Goal: Transaction & Acquisition: Purchase product/service

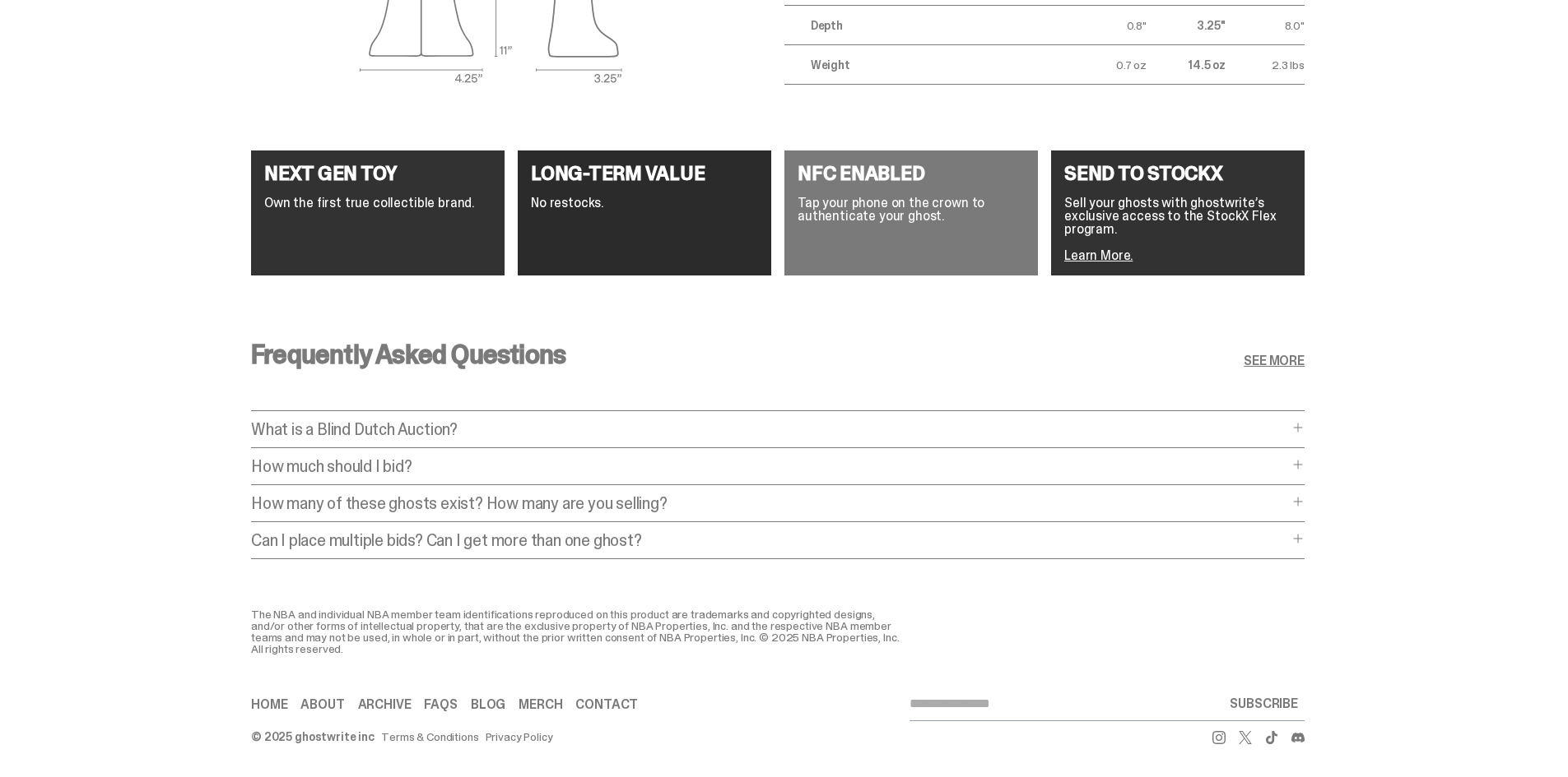
scroll to position [3048, 0]
click at [474, 421] on p "What is a Blind Dutch Auction?" at bounding box center [769, 429] width 1037 height 17
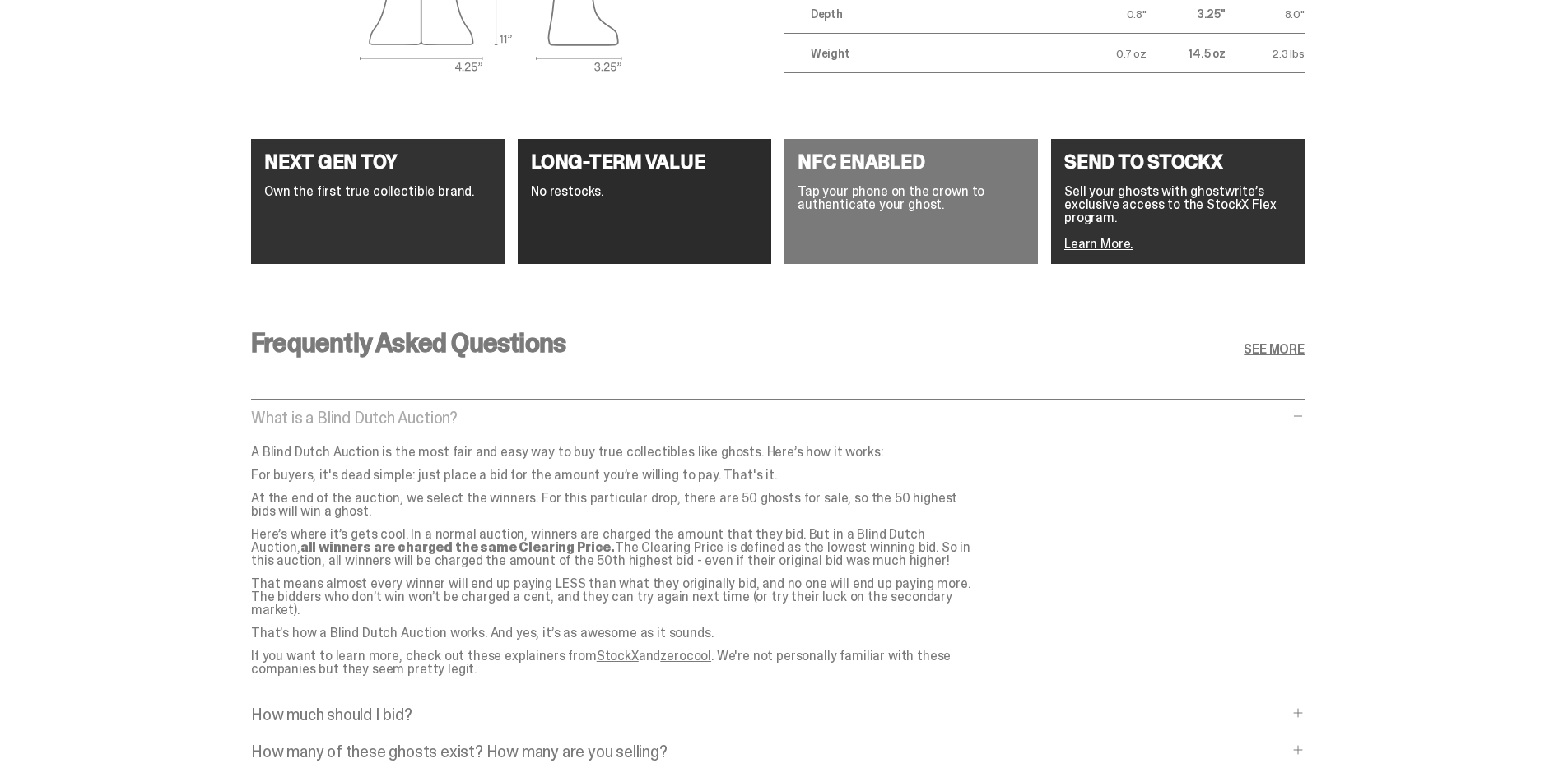
click at [464, 410] on p "What is a Blind Dutch Auction?" at bounding box center [769, 418] width 1037 height 17
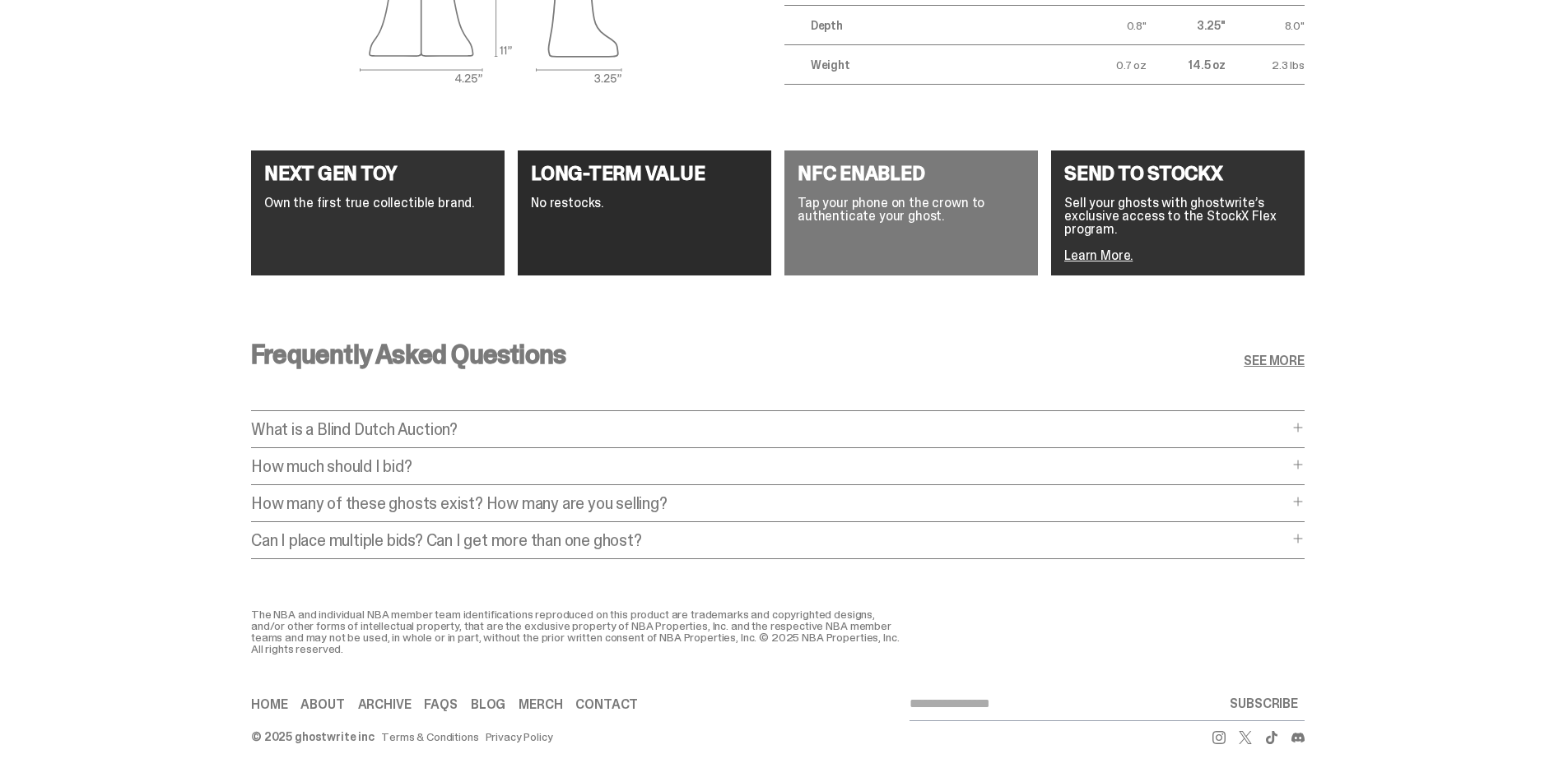
click at [421, 462] on p "How much should I bid?" at bounding box center [769, 467] width 1037 height 17
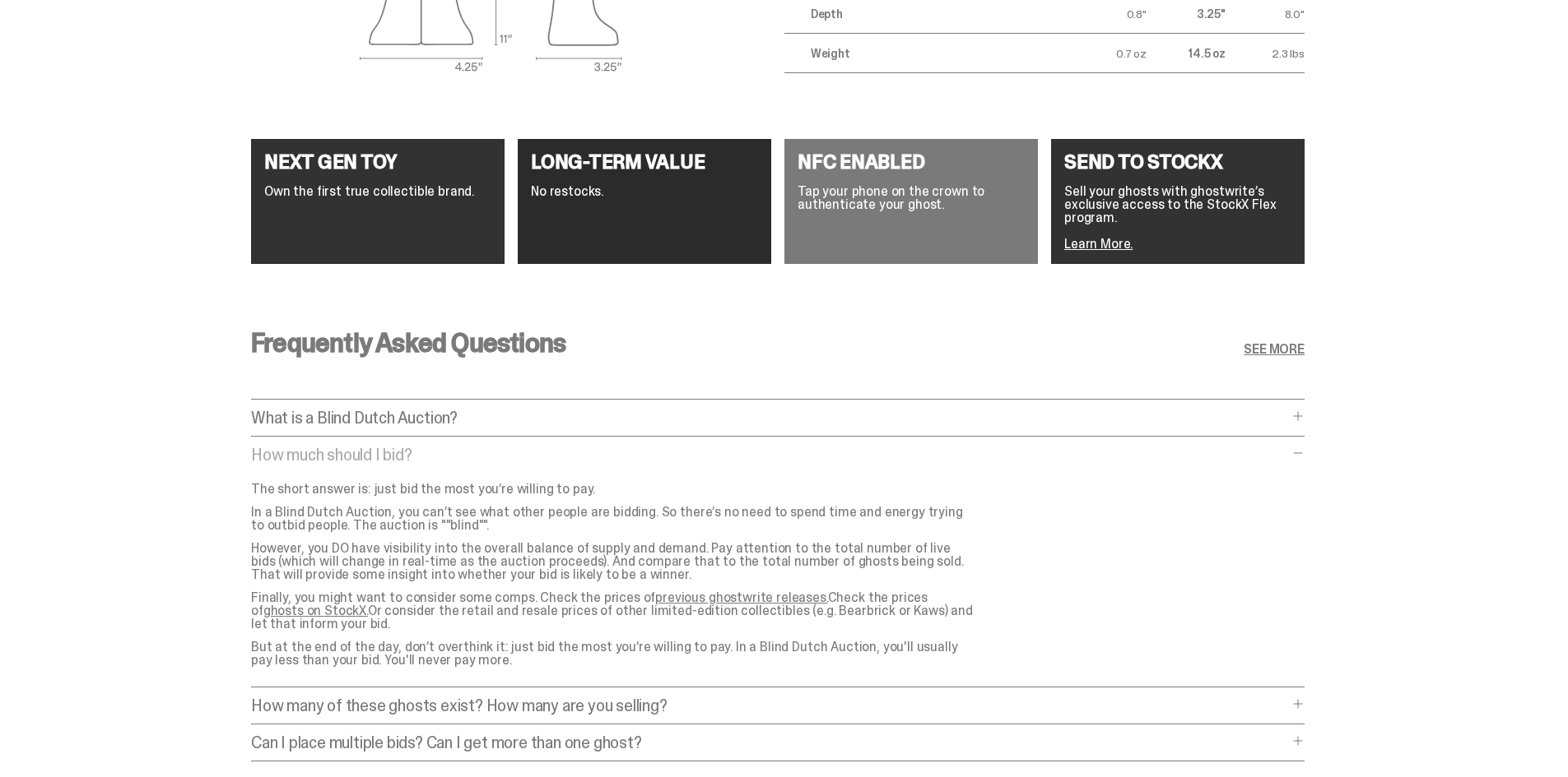
click at [419, 454] on p "How much should I bid?" at bounding box center [769, 455] width 1037 height 17
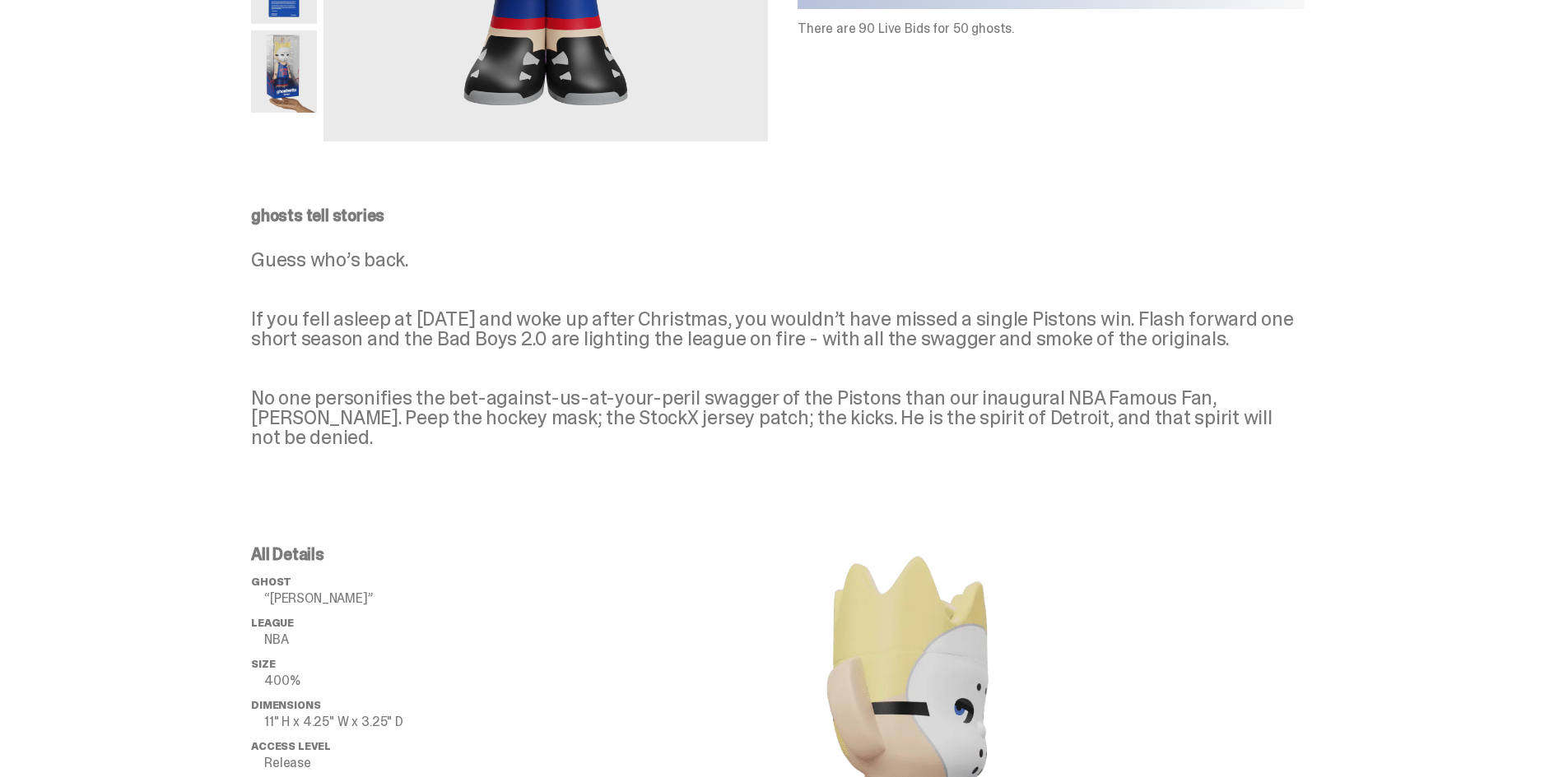
scroll to position [0, 0]
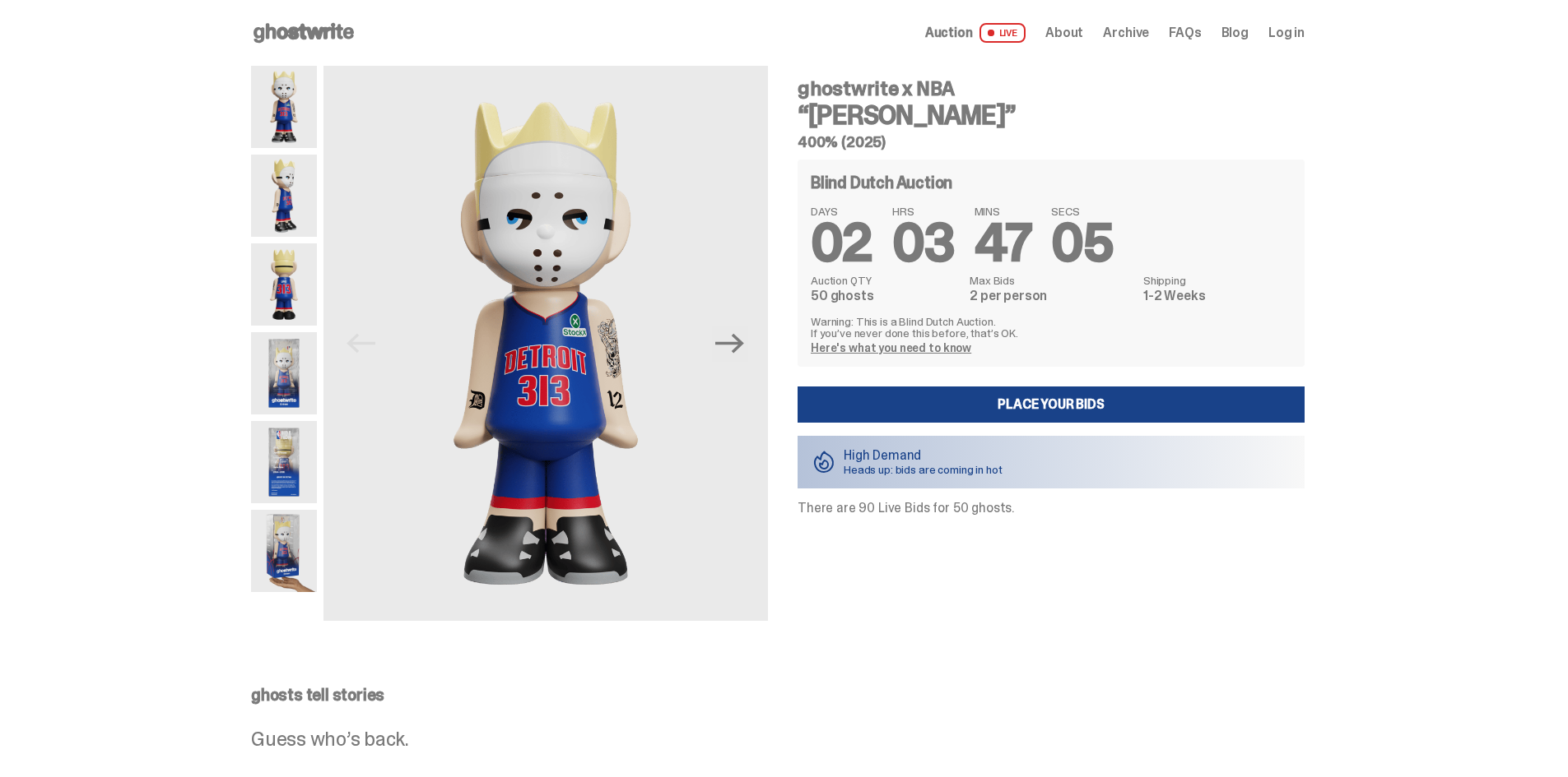
drag, startPoint x: 1372, startPoint y: 424, endPoint x: 1393, endPoint y: 152, distance: 272.8
click at [997, 395] on link "Place your Bids" at bounding box center [1051, 404] width 507 height 36
click at [852, 348] on link "Here's what you need to know" at bounding box center [891, 348] width 161 height 15
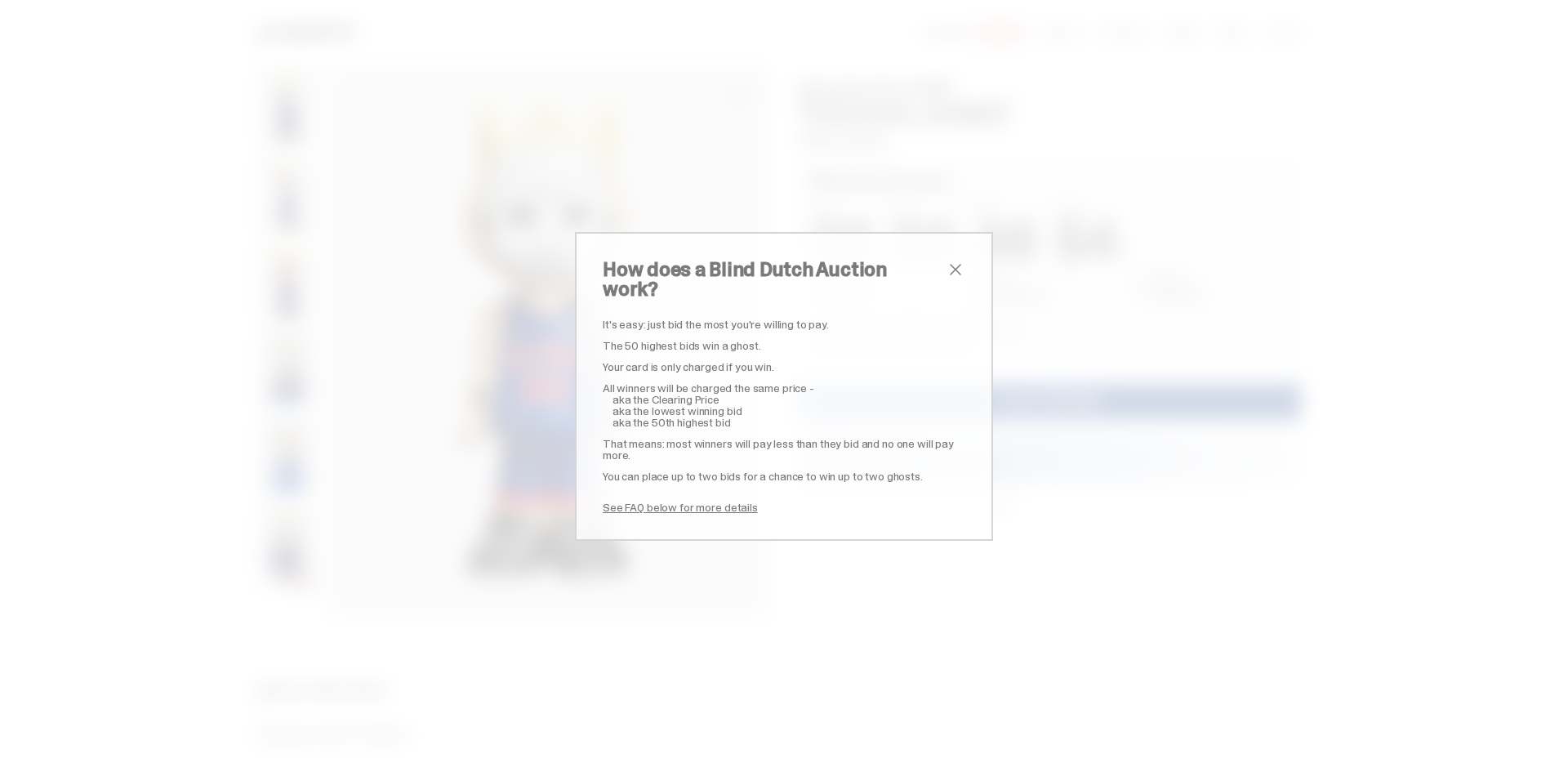
click at [957, 269] on span "close" at bounding box center [955, 269] width 19 height 19
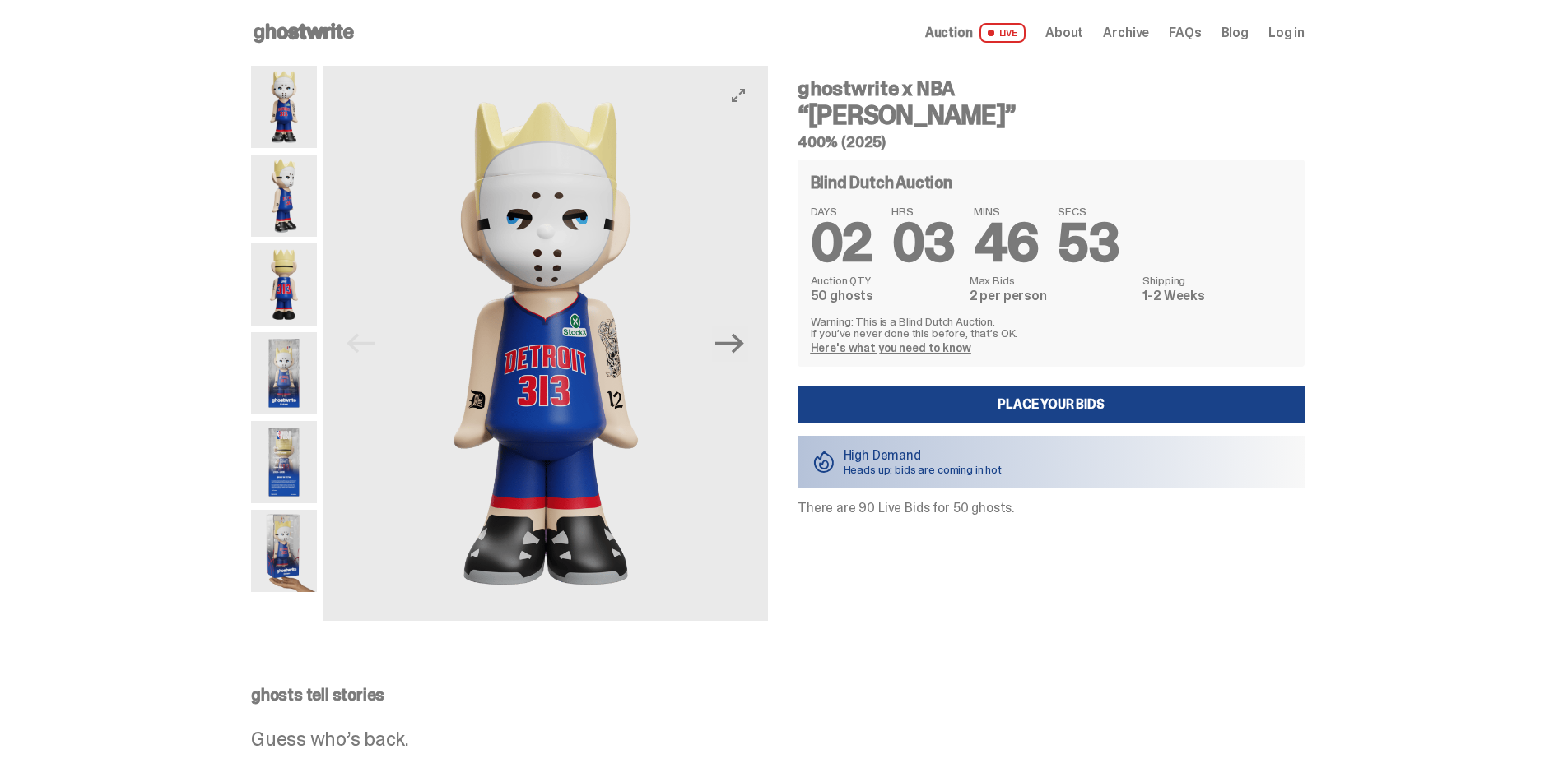
click at [1083, 33] on span "About" at bounding box center [1064, 33] width 38 height 13
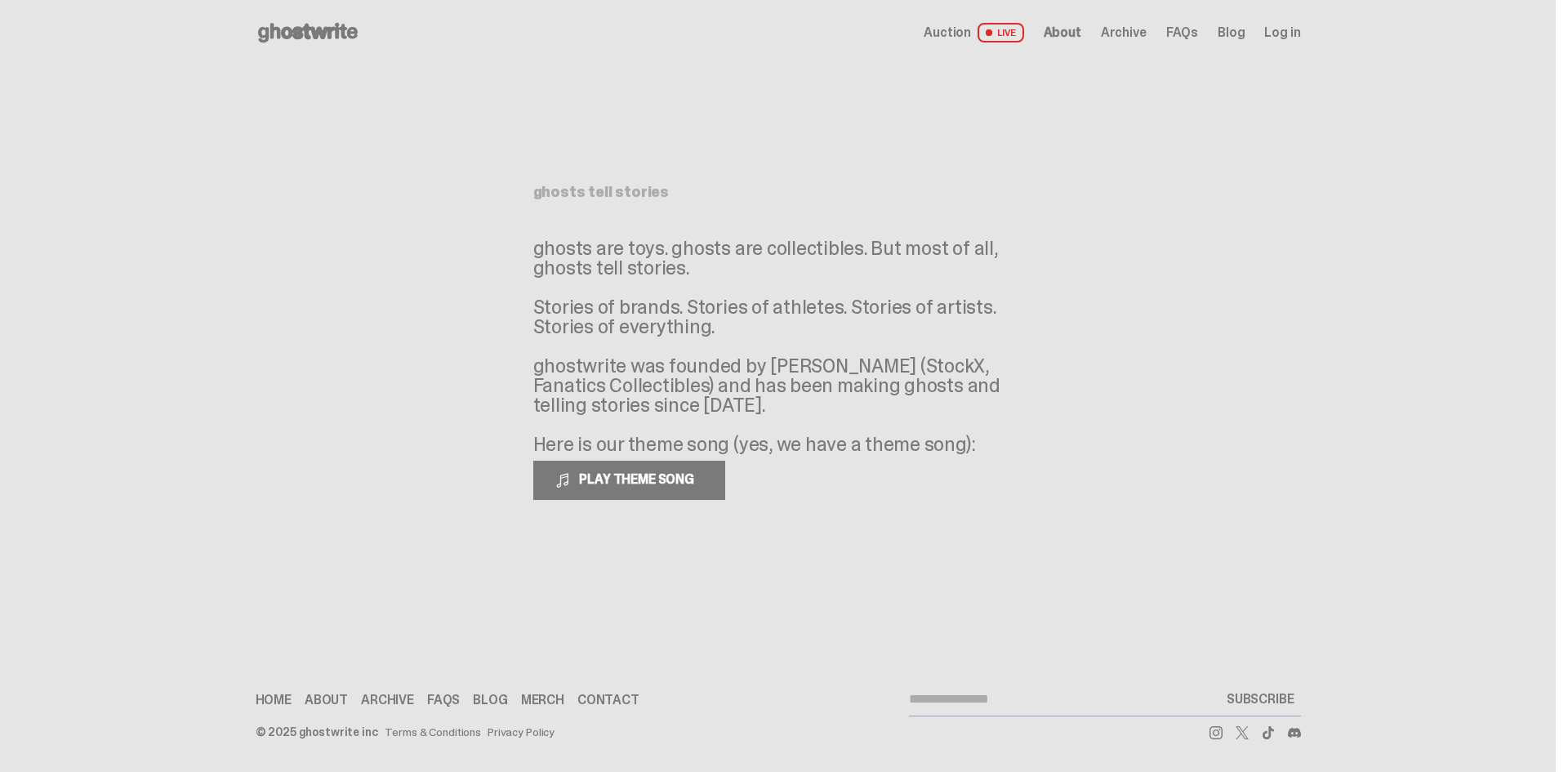
click at [1139, 31] on span "Archive" at bounding box center [1124, 32] width 46 height 13
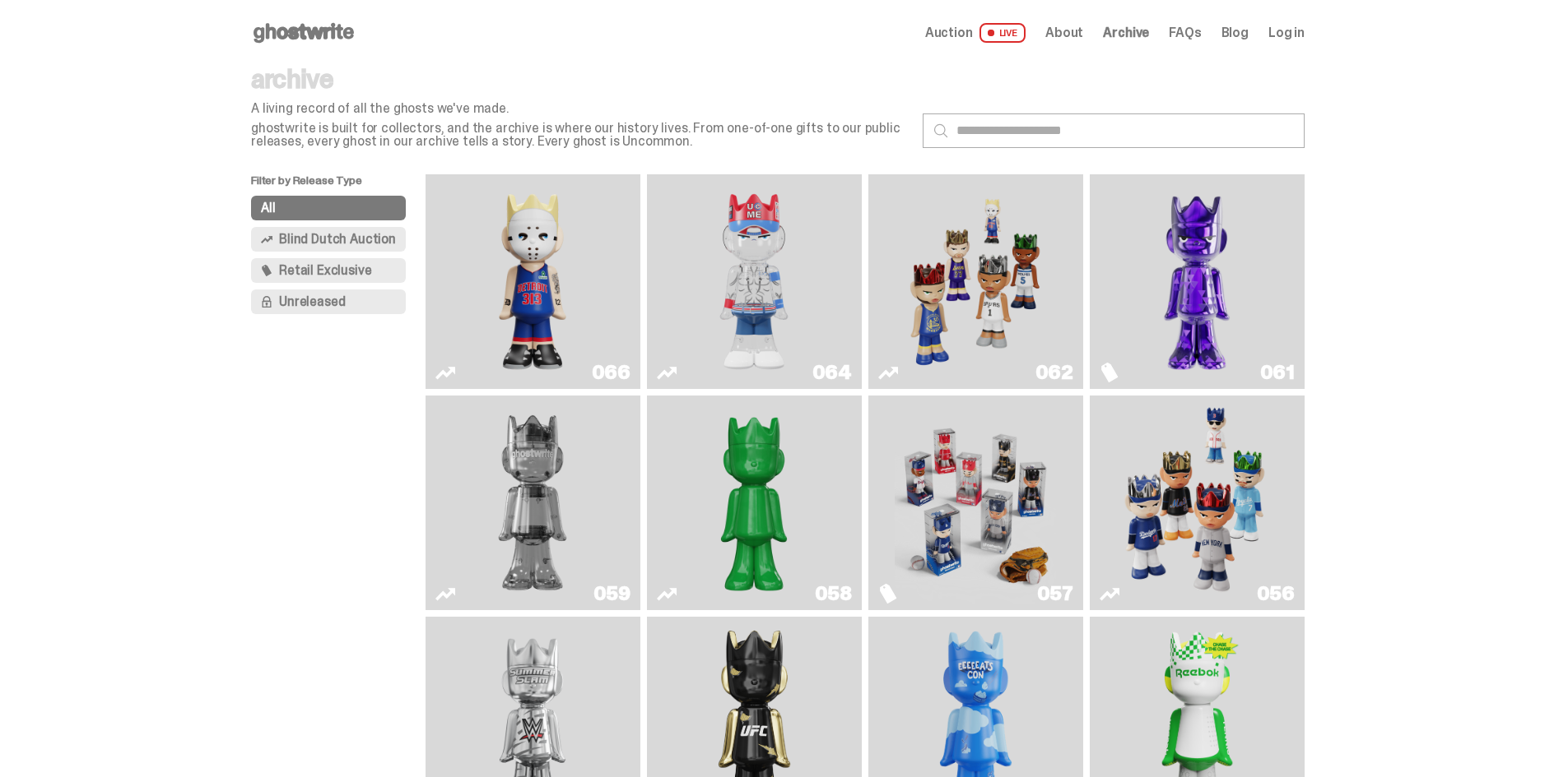
click at [359, 239] on span "Blind Dutch Auction" at bounding box center [338, 239] width 117 height 13
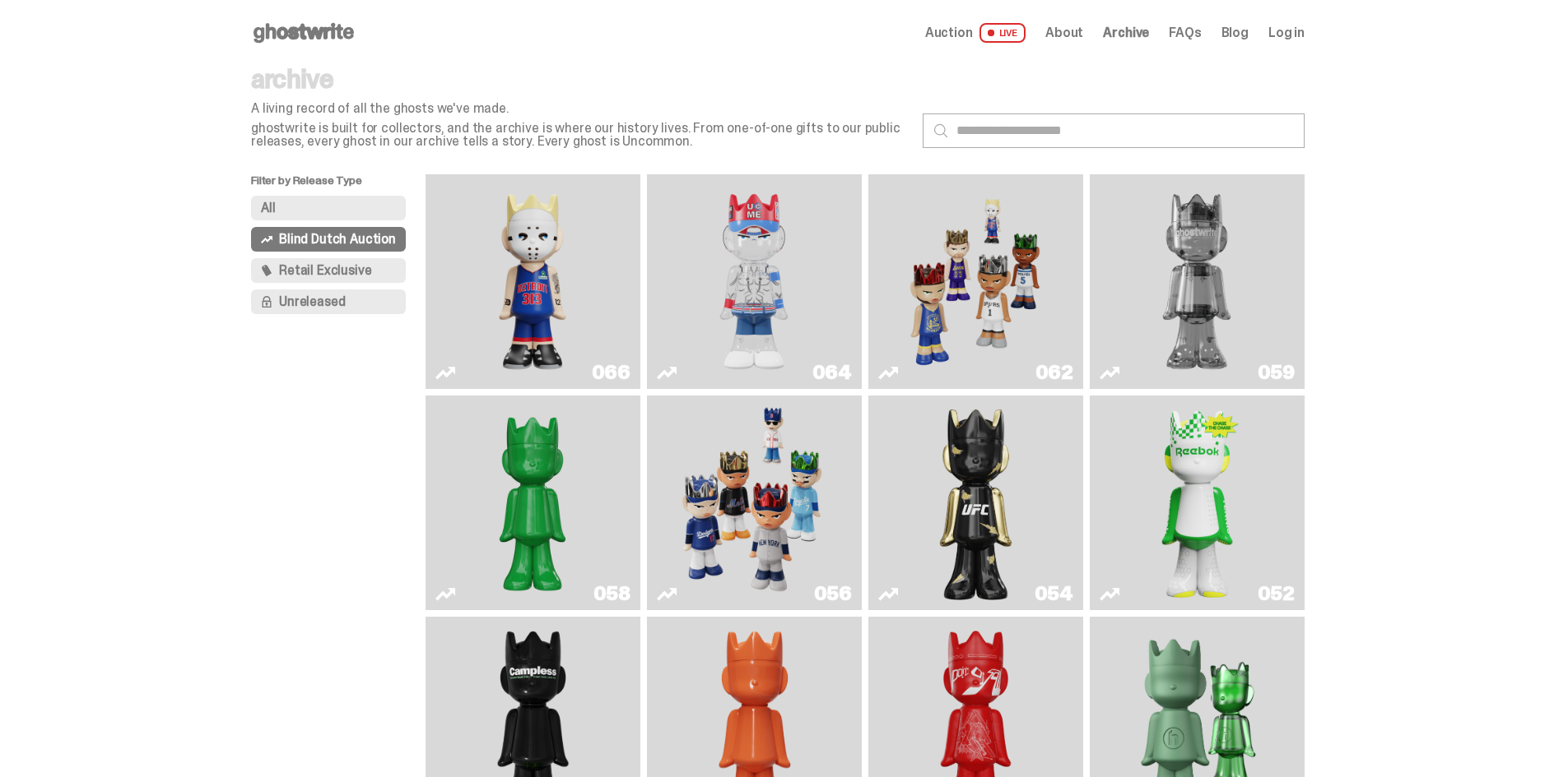
click at [365, 269] on span "Retail Exclusive" at bounding box center [325, 270] width 92 height 13
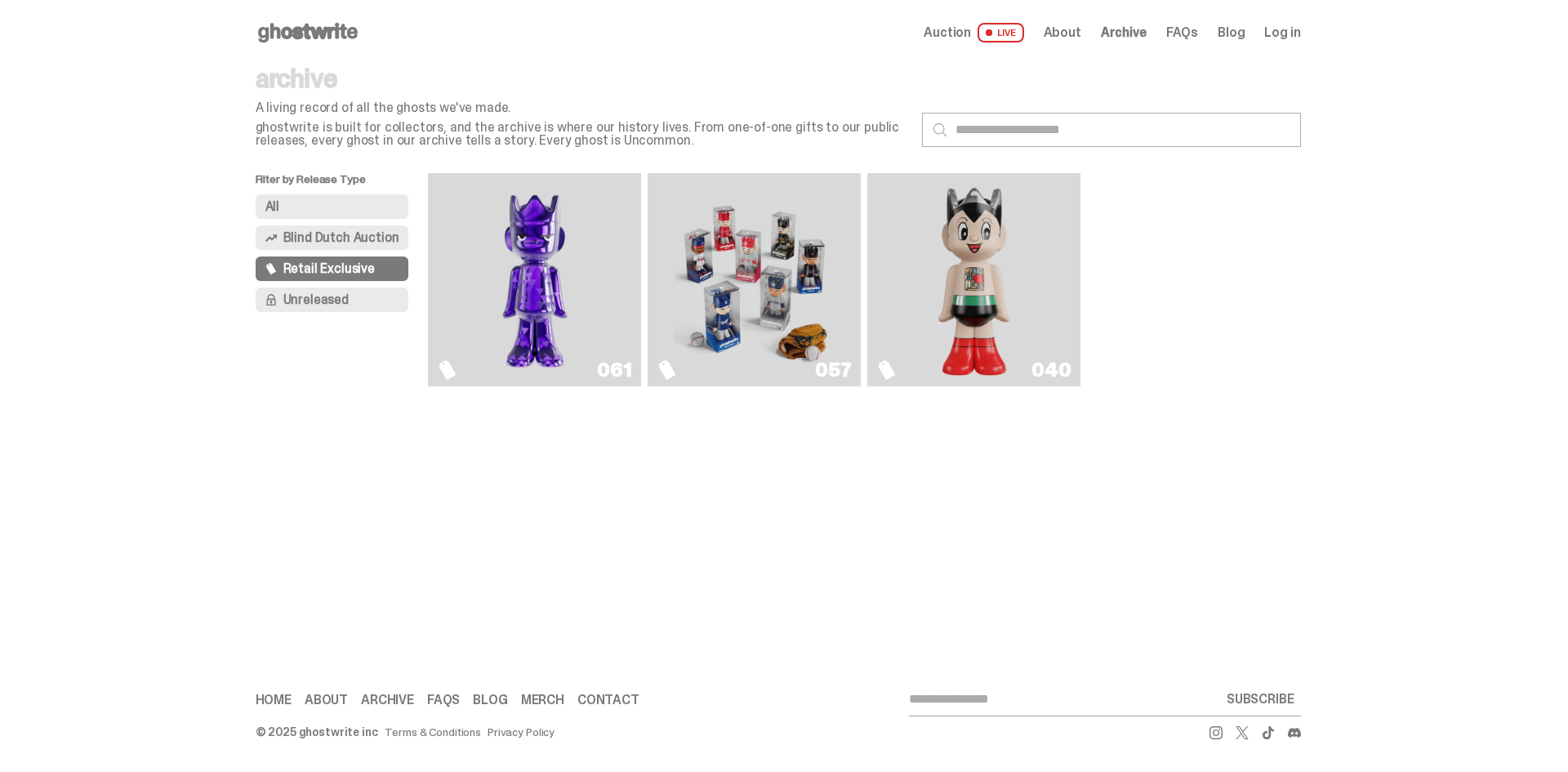
click at [360, 300] on button "Unreleased" at bounding box center [332, 300] width 153 height 25
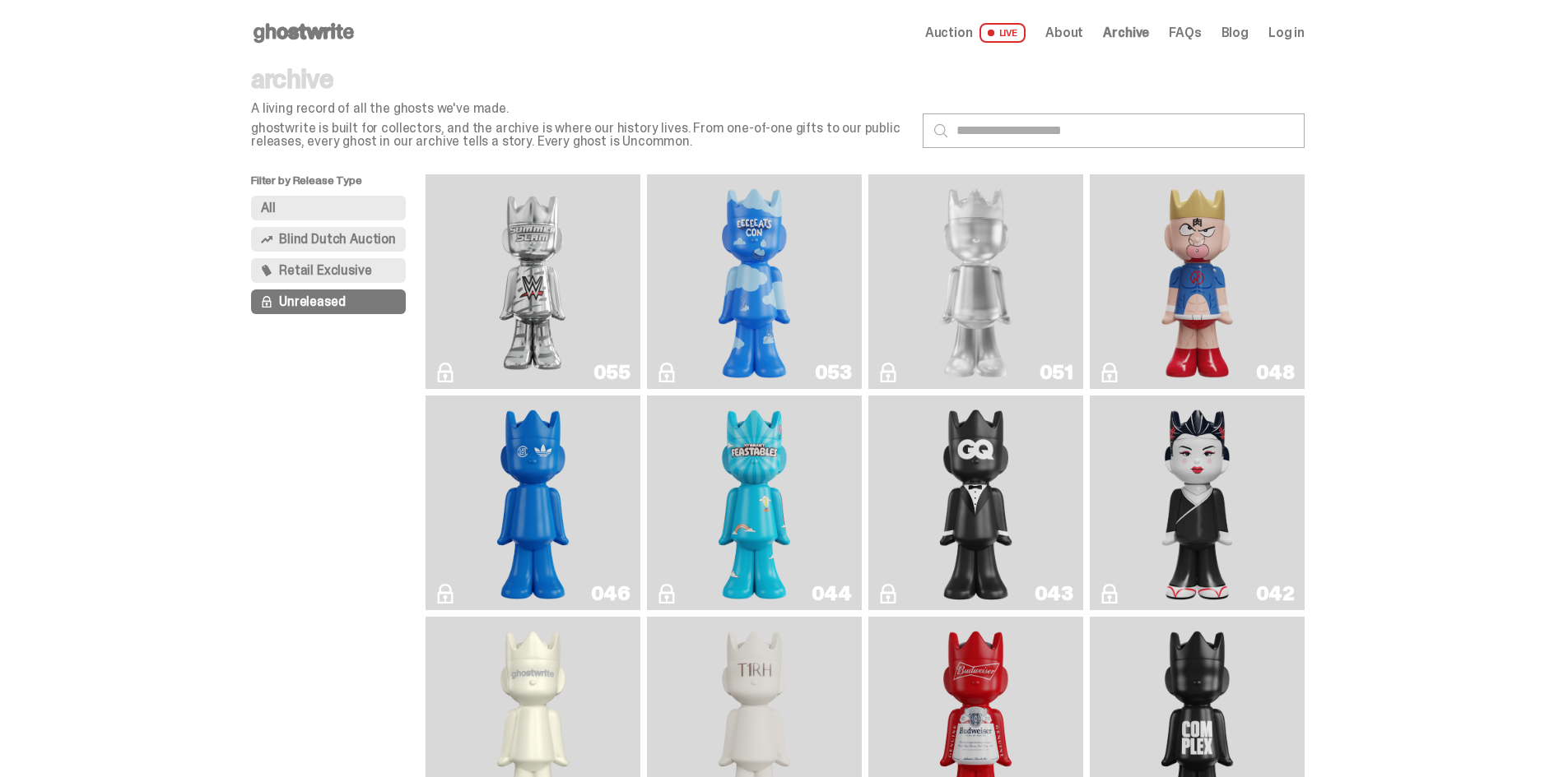
click at [335, 238] on span "Blind Dutch Auction" at bounding box center [338, 239] width 117 height 13
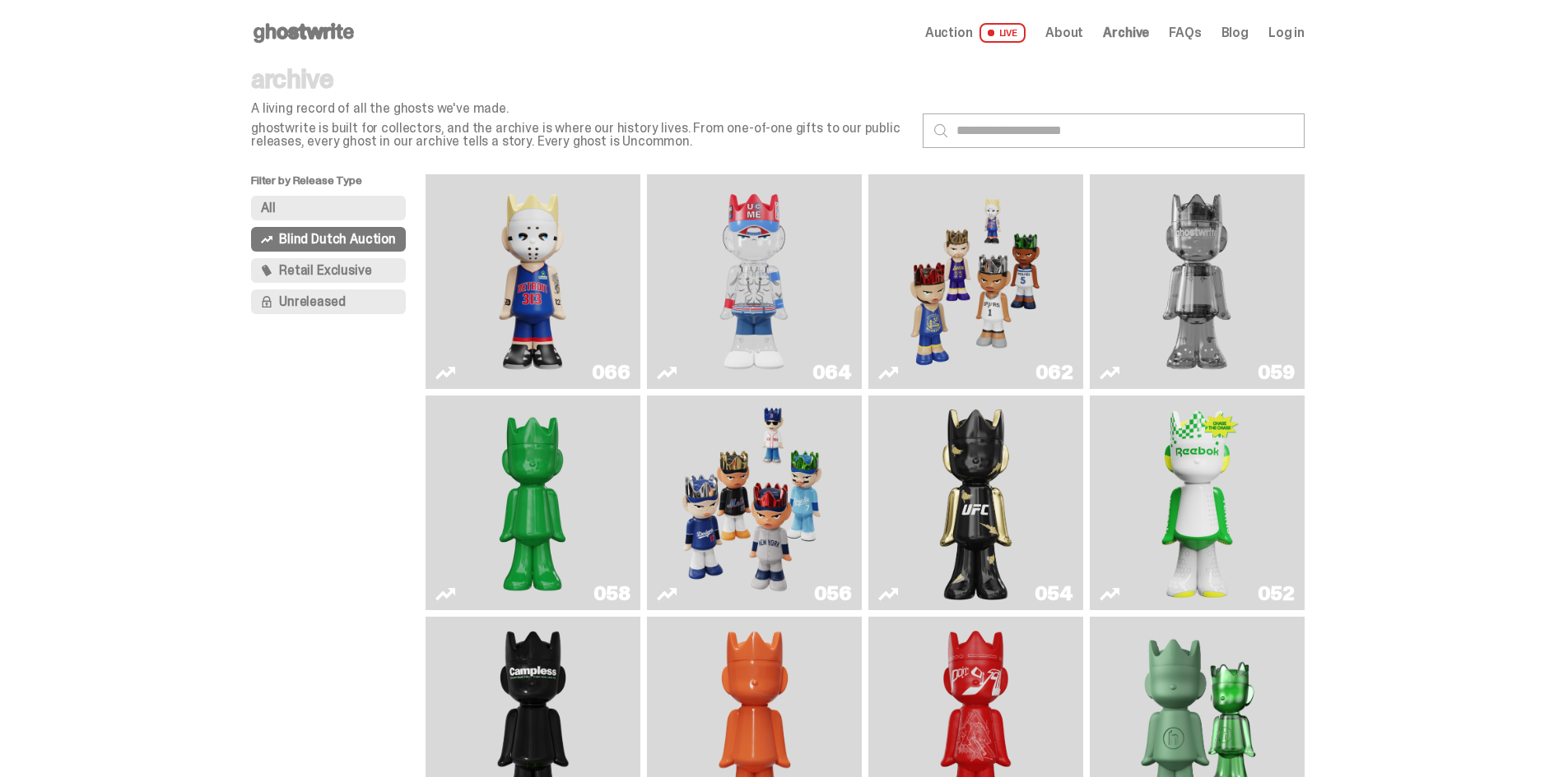
click at [583, 290] on img "Eminem" at bounding box center [532, 282] width 161 height 202
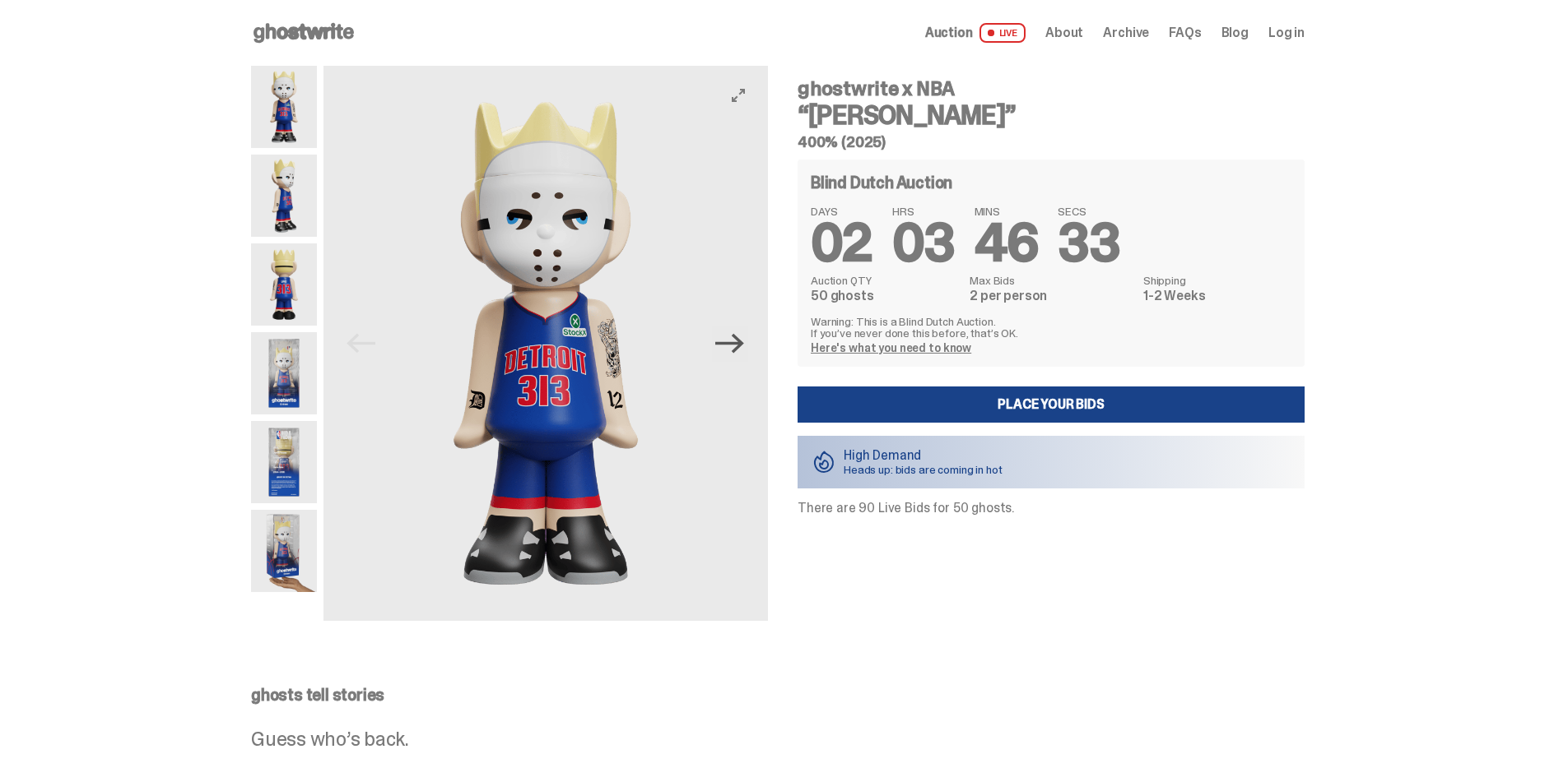
click at [730, 356] on icon "Next" at bounding box center [729, 343] width 29 height 29
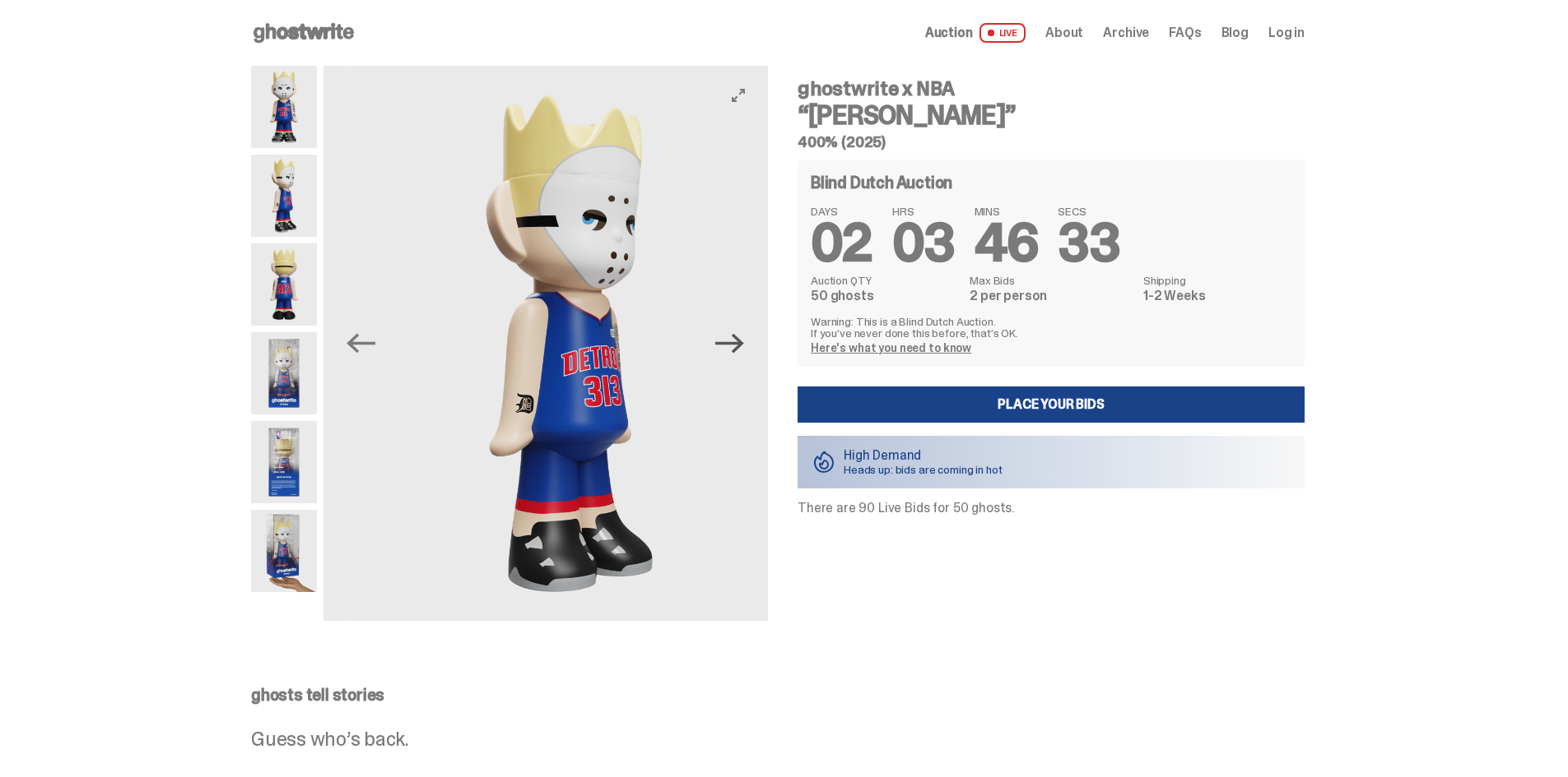
click at [730, 356] on icon "Next" at bounding box center [729, 343] width 29 height 29
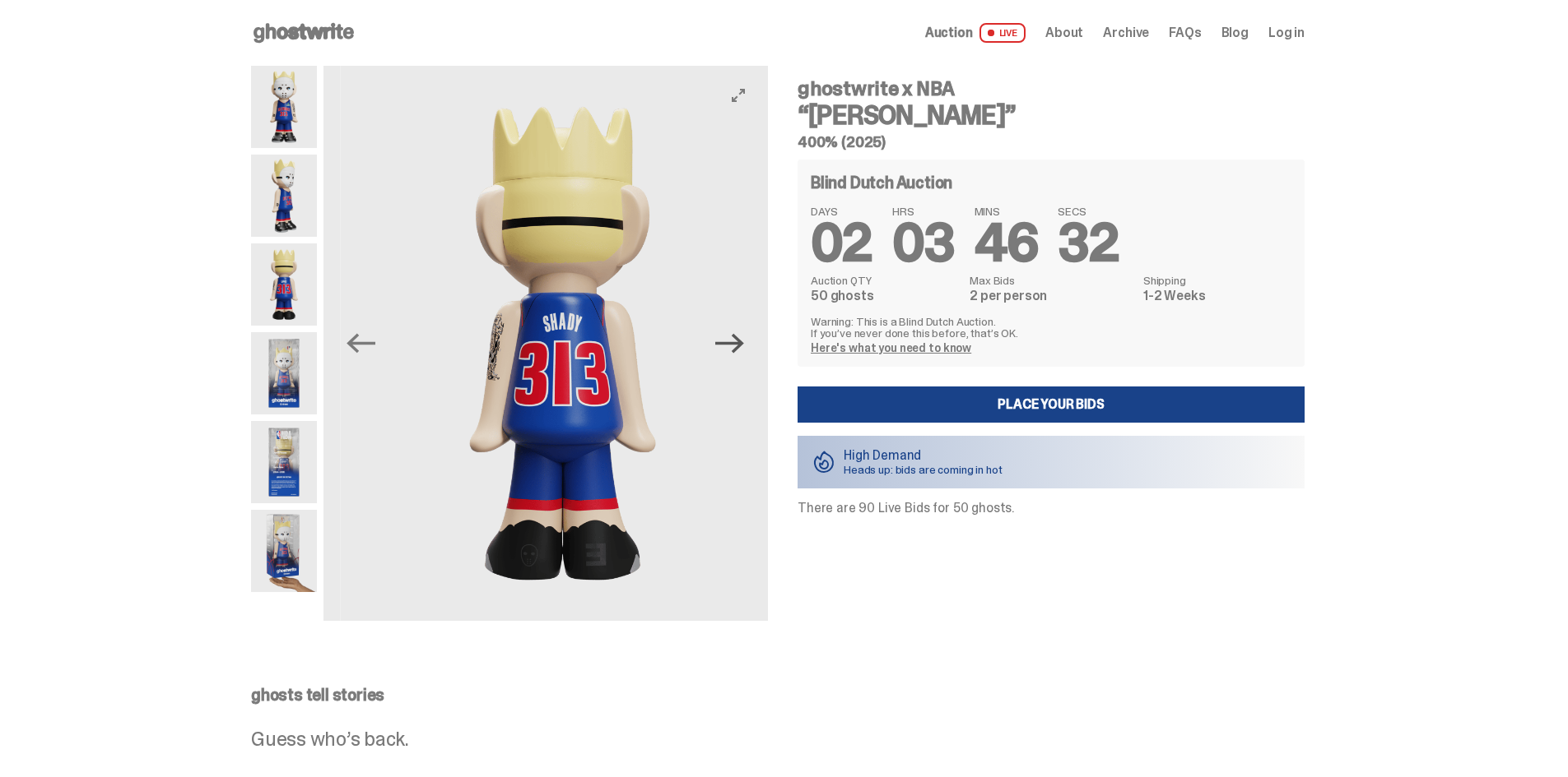
click at [730, 356] on icon "Next" at bounding box center [729, 343] width 29 height 29
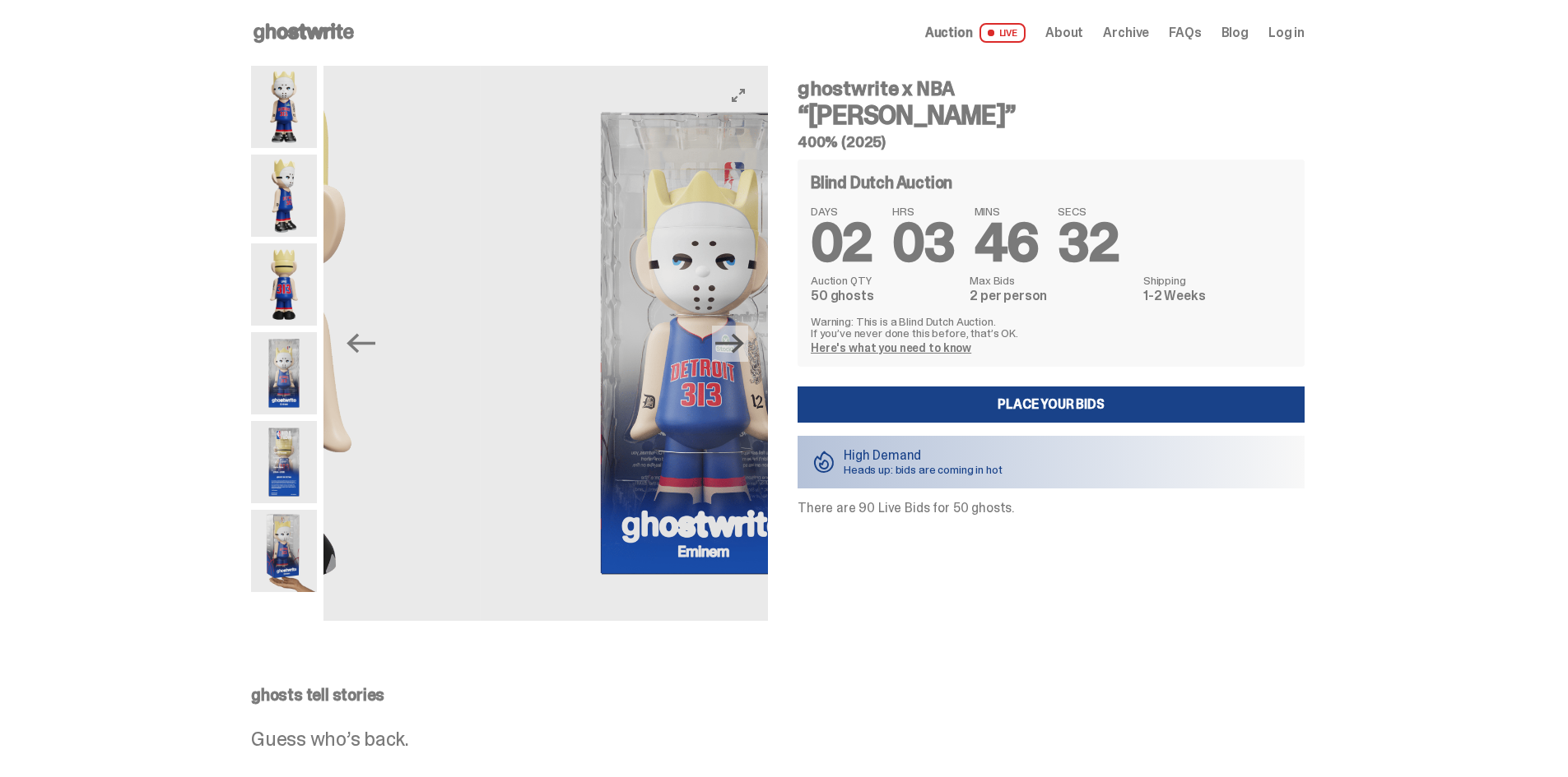
click at [730, 356] on icon "Next" at bounding box center [729, 343] width 29 height 29
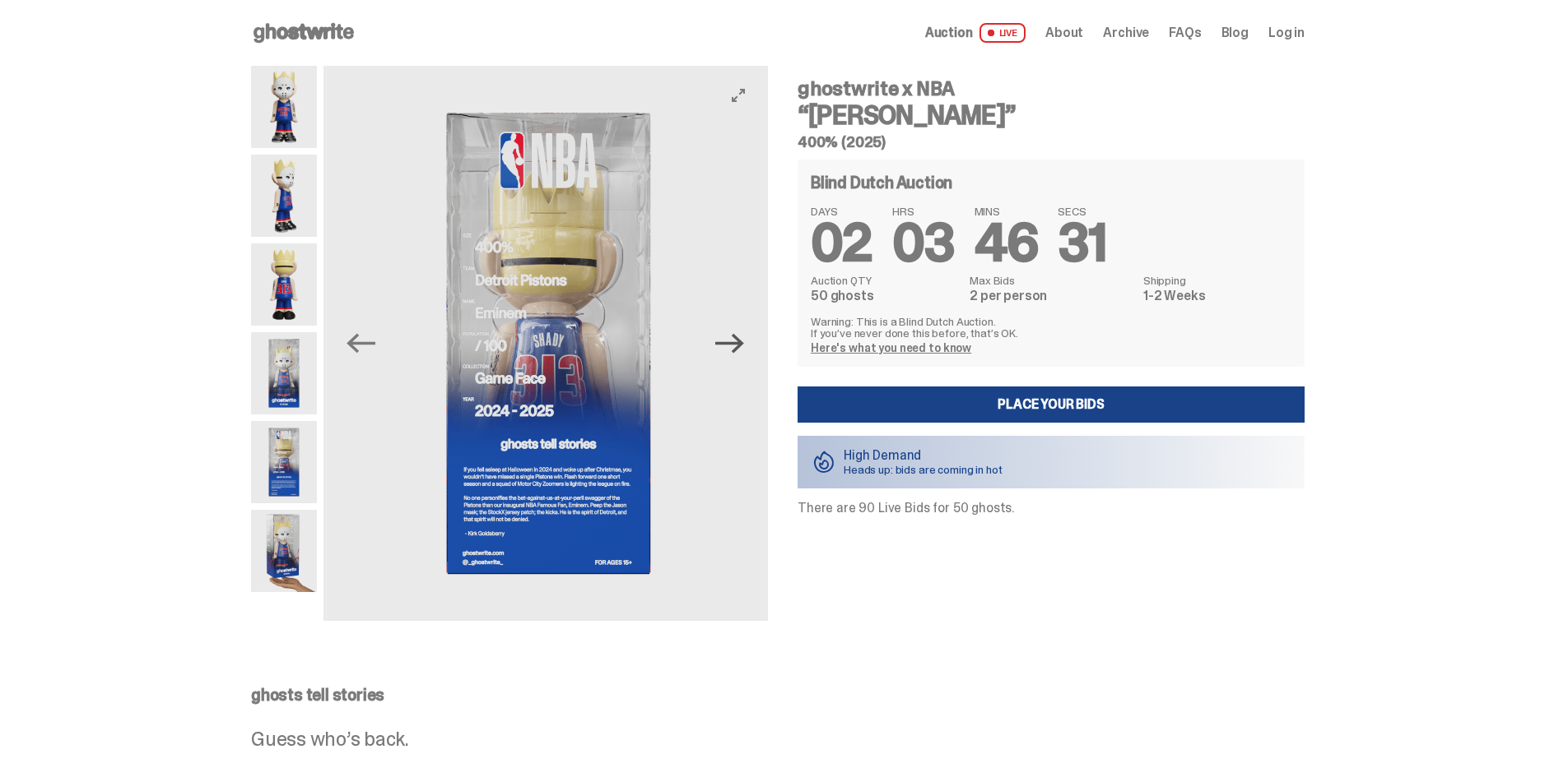
click at [730, 356] on icon "Next" at bounding box center [729, 343] width 29 height 29
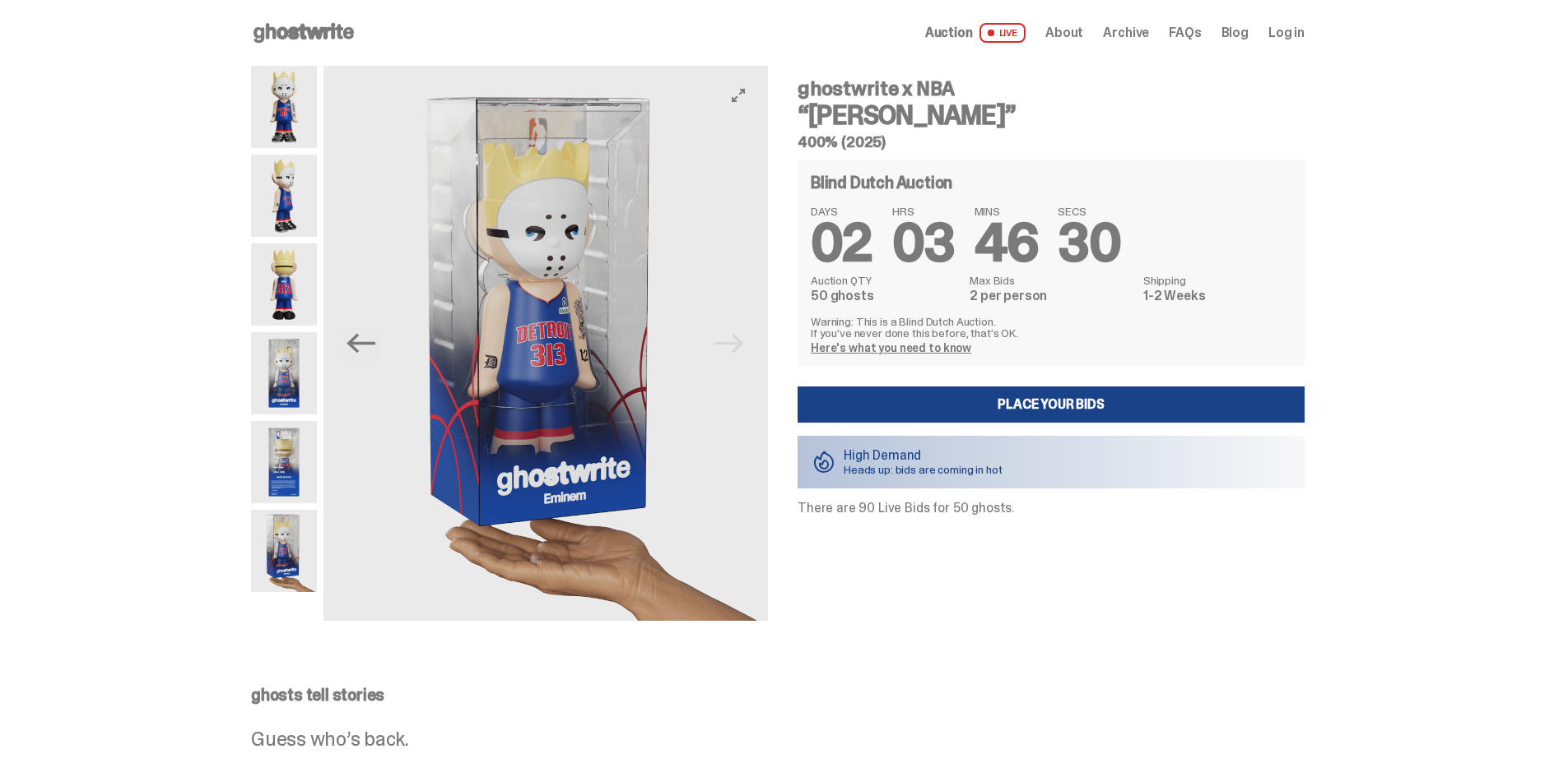
click at [730, 356] on img at bounding box center [546, 343] width 445 height 555
click at [732, 352] on img at bounding box center [546, 343] width 445 height 555
click at [370, 352] on icon "Previous" at bounding box center [361, 343] width 29 height 29
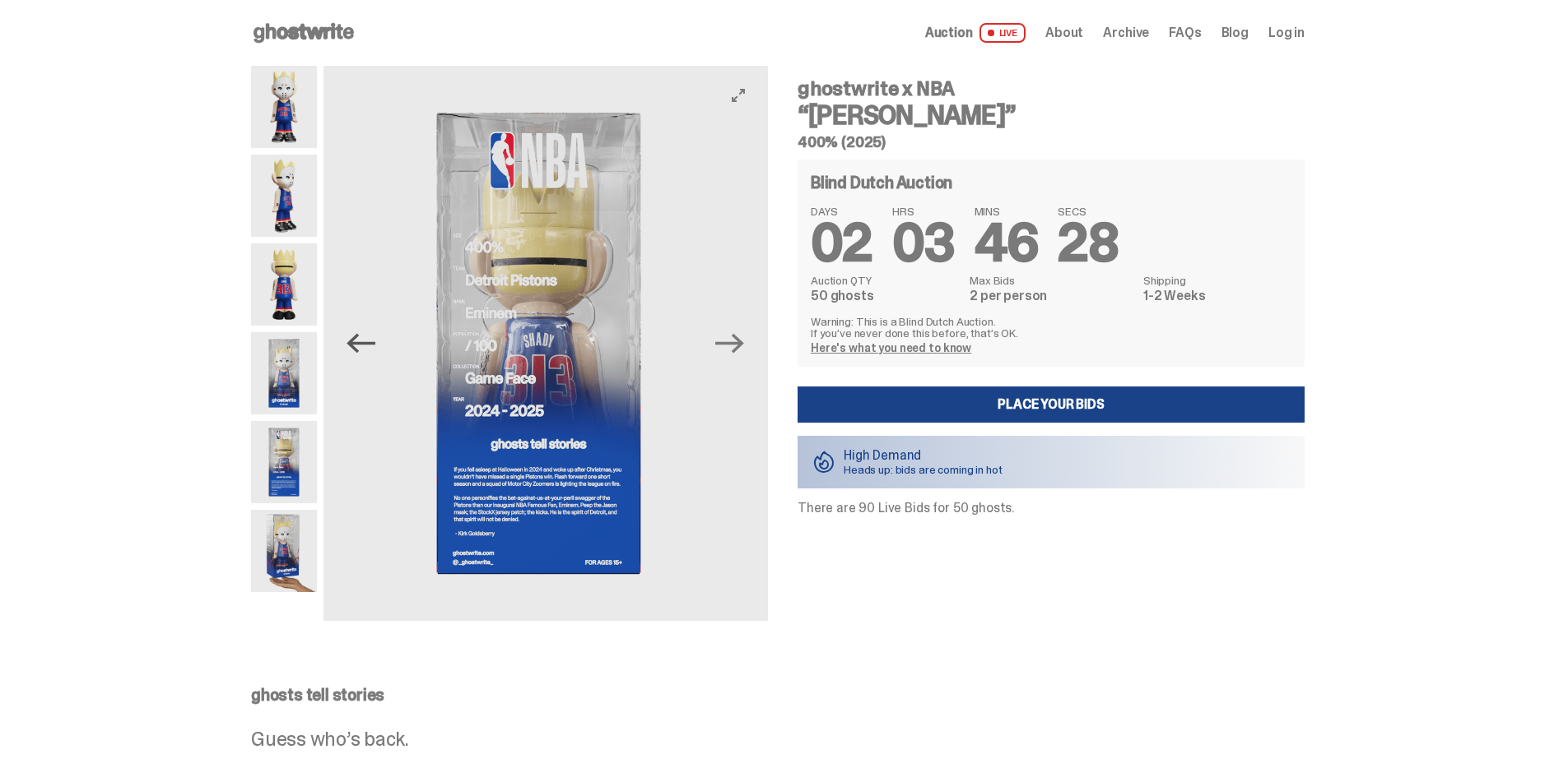
click at [370, 352] on icon "Previous" at bounding box center [361, 343] width 29 height 29
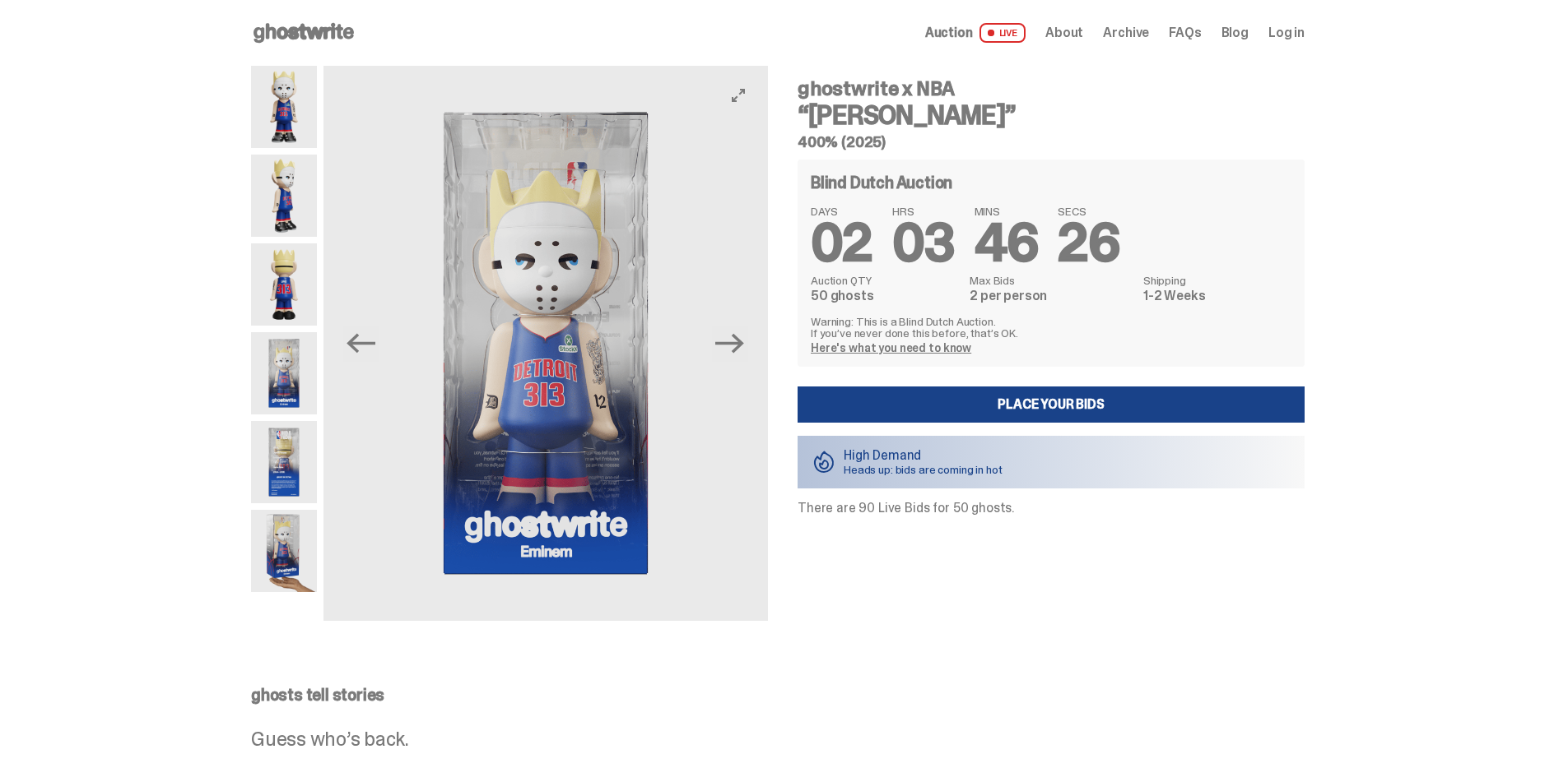
click at [729, 361] on button "Next" at bounding box center [730, 343] width 36 height 36
